Goal: Information Seeking & Learning: Learn about a topic

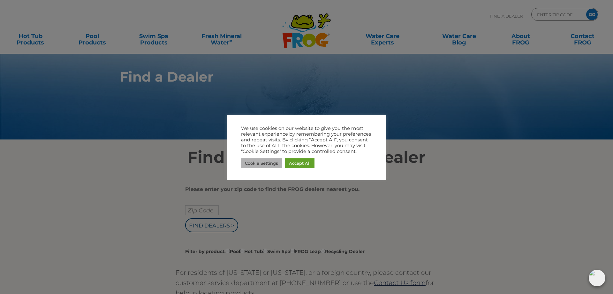
click at [252, 163] on link "Cookie Settings" at bounding box center [261, 163] width 41 height 10
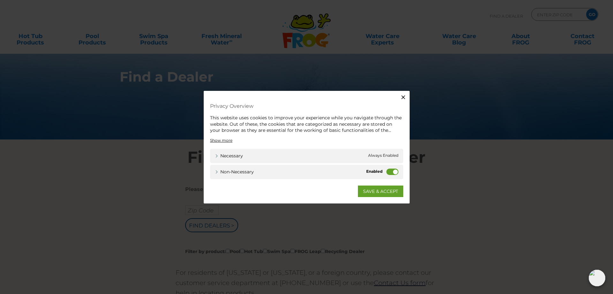
click at [387, 169] on label "Non-necessary" at bounding box center [393, 171] width 12 height 6
click at [0, 0] on input "Non-necessary" at bounding box center [0, 0] width 0 height 0
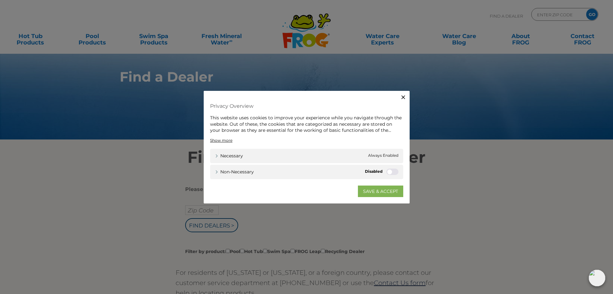
click at [364, 193] on link "SAVE & ACCEPT" at bounding box center [380, 191] width 45 height 12
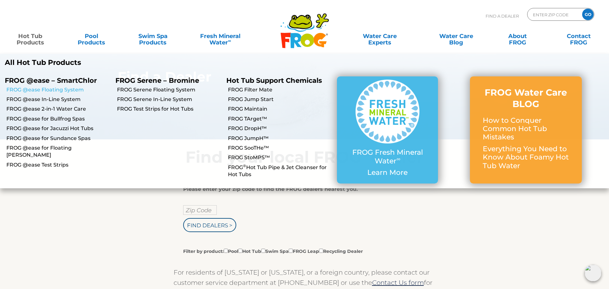
click at [48, 88] on link "FROG @ease Floating System" at bounding box center [58, 89] width 104 height 7
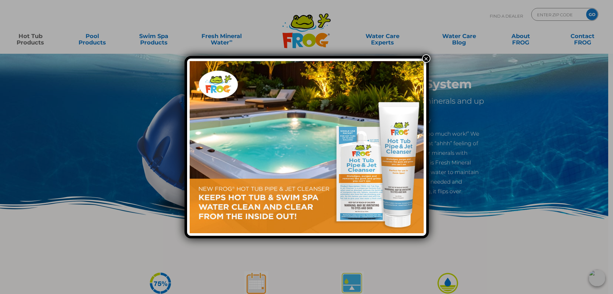
click at [427, 59] on button "×" at bounding box center [426, 58] width 8 height 8
